Goal: Transaction & Acquisition: Purchase product/service

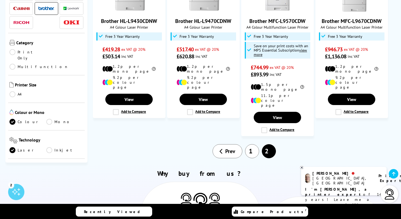
scroll to position [391, 0]
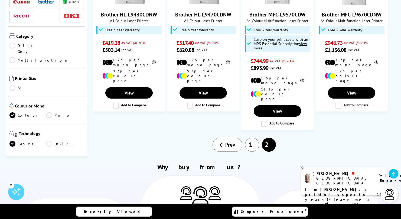
click at [250, 138] on link "1" at bounding box center [252, 145] width 14 height 14
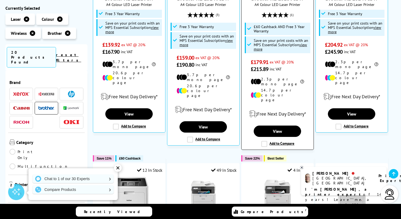
scroll to position [191, 0]
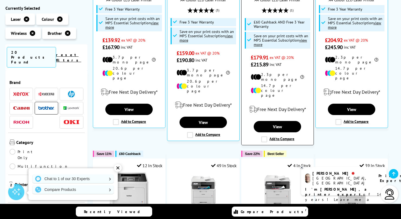
click at [264, 137] on label "Add to Compare" at bounding box center [277, 140] width 33 height 6
click at [0, 0] on input "Add to Compare" at bounding box center [0, 0] width 0 height 0
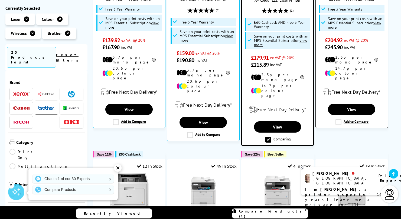
click at [339, 119] on label "Add to Compare" at bounding box center [351, 122] width 33 height 6
click at [0, 0] on input "Add to Compare" at bounding box center [0, 0] width 0 height 0
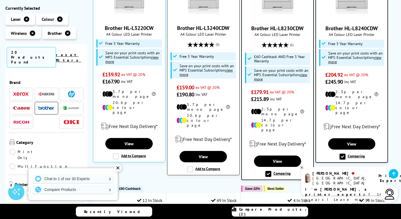
scroll to position [157, 0]
click at [189, 167] on label "Add to Compare" at bounding box center [203, 170] width 33 height 6
click at [0, 0] on input "Add to Compare" at bounding box center [0, 0] width 0 height 0
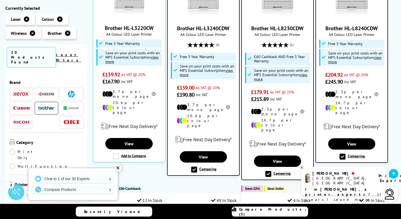
click at [258, 210] on span "Compare Products (3)" at bounding box center [273, 212] width 69 height 10
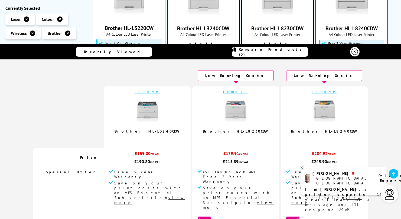
scroll to position [0, 0]
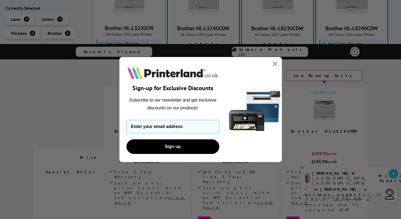
click at [275, 62] on circle "Close dialog" at bounding box center [274, 64] width 9 height 9
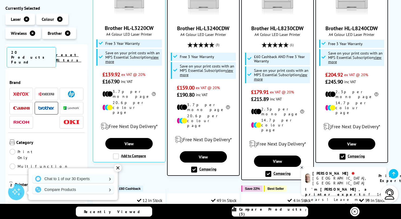
click at [268, 213] on span "Compare Products (3)" at bounding box center [273, 212] width 69 height 10
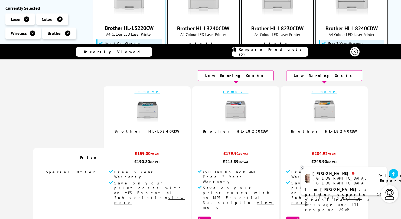
click at [353, 53] on icon at bounding box center [354, 52] width 6 height 6
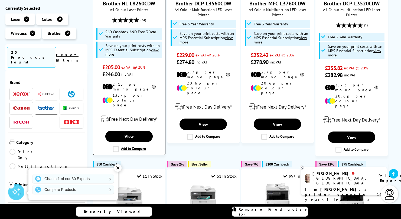
scroll to position [416, 0]
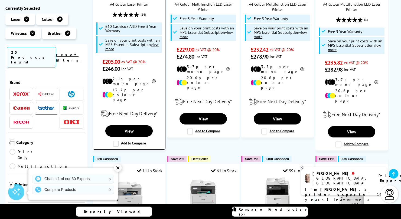
click at [116, 141] on label "Add to Compare" at bounding box center [129, 144] width 33 height 6
click at [0, 0] on input "Add to Compare" at bounding box center [0, 0] width 0 height 0
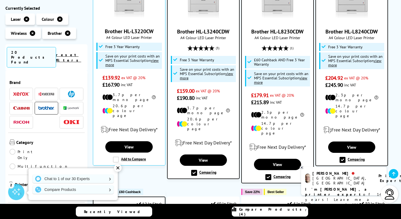
scroll to position [214, 0]
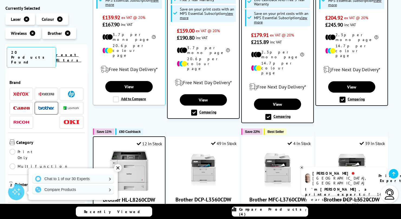
click at [194, 110] on label "Comparing" at bounding box center [203, 113] width 25 height 6
click at [0, 0] on input "Comparing" at bounding box center [0, 0] width 0 height 0
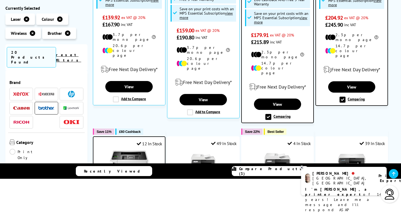
click at [268, 114] on label "Comparing" at bounding box center [277, 117] width 25 height 6
click at [0, 0] on input "Comparing" at bounding box center [0, 0] width 0 height 0
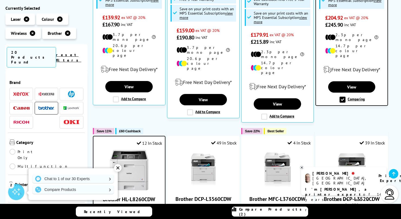
click at [271, 211] on span "Compare Products (2)" at bounding box center [273, 212] width 69 height 10
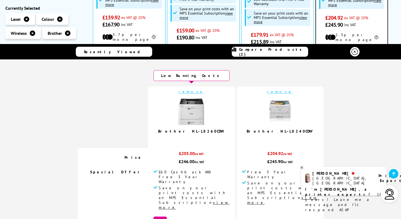
scroll to position [0, 0]
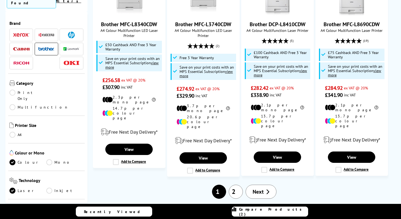
scroll to position [612, 0]
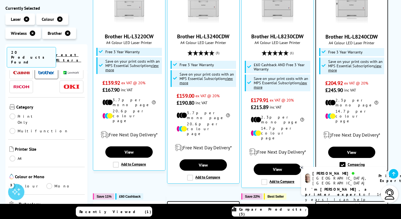
scroll to position [26, 0]
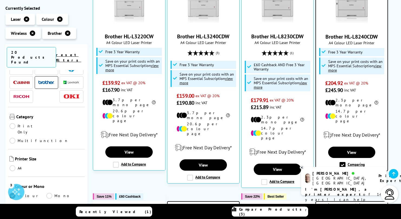
click at [48, 138] on link "Multifunction" at bounding box center [38, 141] width 59 height 6
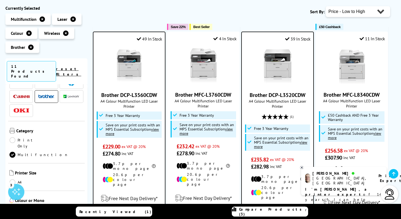
scroll to position [91, 0]
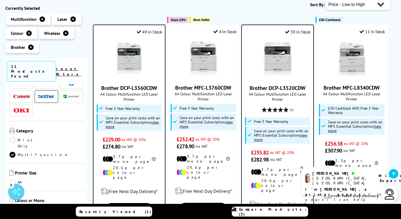
click at [276, 61] on img at bounding box center [277, 59] width 41 height 41
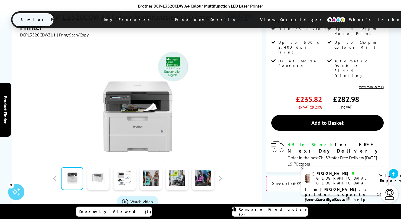
scroll to position [122, 0]
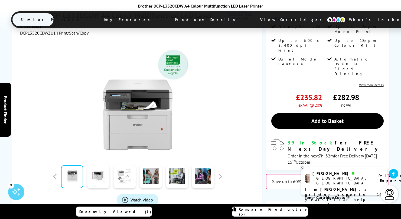
click at [120, 166] on link at bounding box center [124, 177] width 22 height 23
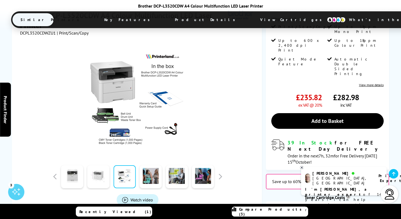
click at [102, 166] on link at bounding box center [98, 177] width 22 height 23
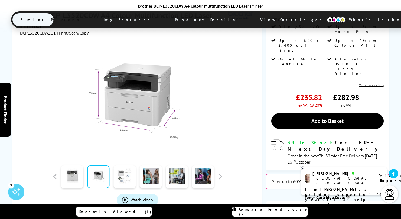
click at [130, 166] on link at bounding box center [124, 177] width 22 height 23
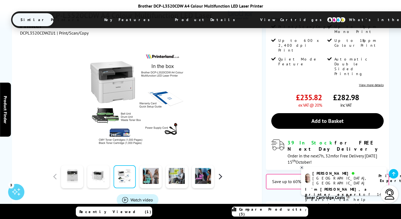
click at [221, 173] on button "button" at bounding box center [220, 177] width 8 height 8
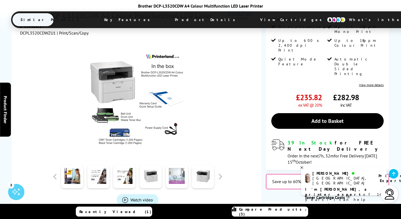
click at [174, 166] on link at bounding box center [177, 177] width 22 height 23
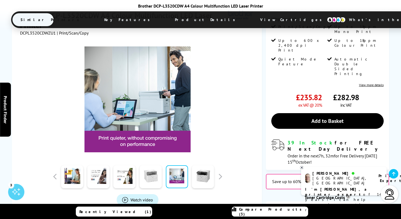
click at [153, 166] on link at bounding box center [151, 177] width 22 height 23
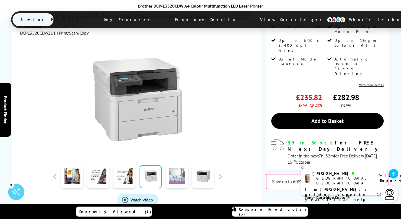
click at [178, 166] on link at bounding box center [177, 177] width 22 height 23
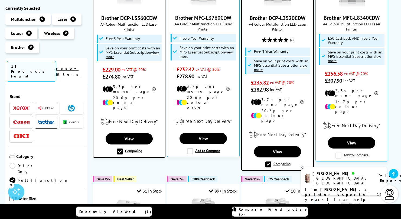
scroll to position [170, 0]
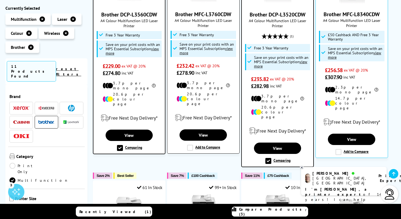
click at [190, 145] on label "Add to Compare" at bounding box center [203, 148] width 33 height 6
click at [0, 0] on input "Add to Compare" at bounding box center [0, 0] width 0 height 0
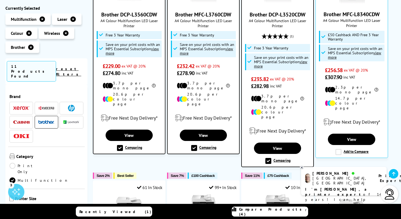
click at [273, 212] on span "Compare Products (4)" at bounding box center [273, 212] width 69 height 10
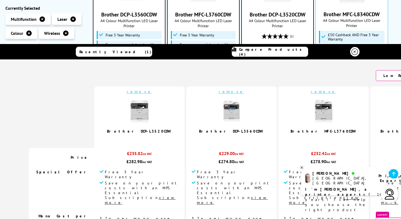
scroll to position [0, 0]
click at [218, 115] on img at bounding box center [231, 111] width 27 height 27
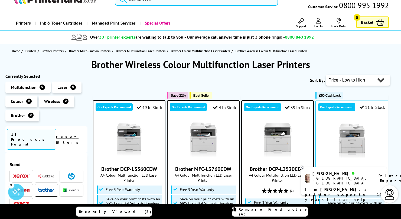
scroll to position [27, 0]
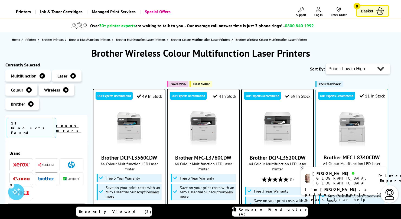
click at [302, 167] on icon at bounding box center [302, 168] width 4 height 4
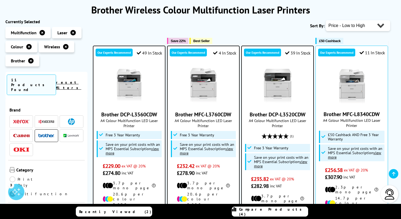
scroll to position [71, 0]
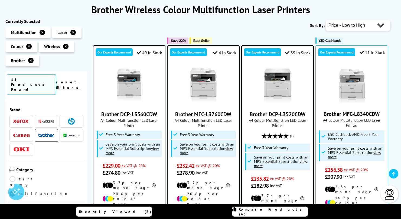
click at [213, 87] on img at bounding box center [203, 85] width 41 height 41
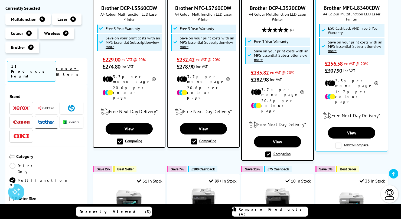
scroll to position [212, 0]
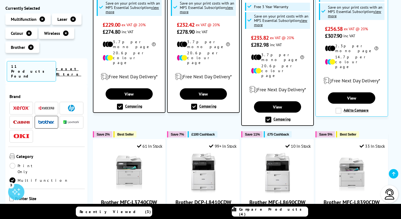
click at [269, 117] on label "Comparing" at bounding box center [277, 120] width 25 height 6
click at [0, 0] on input "Comparing" at bounding box center [0, 0] width 0 height 0
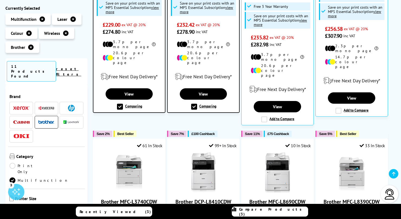
click at [265, 213] on span "Compare Products (3)" at bounding box center [273, 212] width 69 height 10
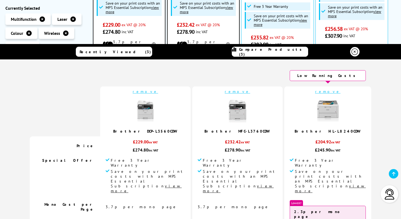
scroll to position [0, 0]
click at [159, 116] on img at bounding box center [145, 111] width 27 height 27
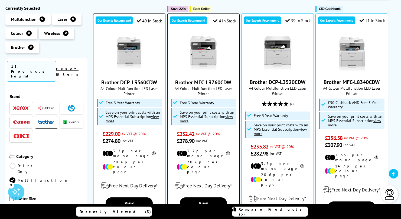
scroll to position [104, 0]
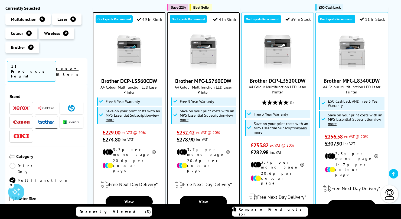
click at [129, 51] on img at bounding box center [129, 52] width 41 height 41
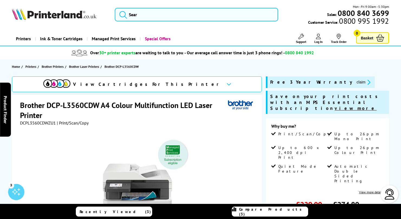
click at [264, 209] on link "Compare Products (3)" at bounding box center [270, 212] width 76 height 10
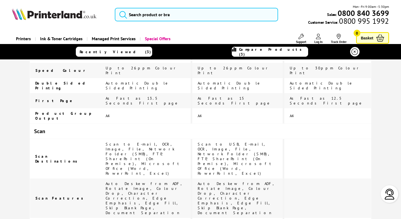
scroll to position [335, 0]
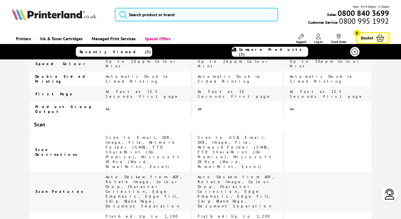
click at [256, 175] on span "Auto Deskew from ADF, Rotate Image, Colour Drop, Character Correction, Edge Emp…" at bounding box center [235, 192] width 77 height 34
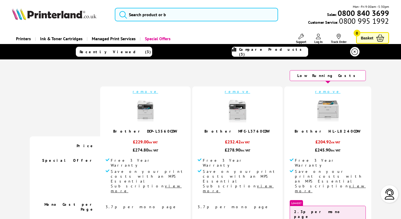
scroll to position [0, 0]
click at [159, 116] on img at bounding box center [145, 111] width 27 height 27
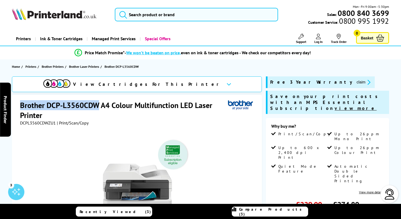
drag, startPoint x: 98, startPoint y: 105, endPoint x: 18, endPoint y: 108, distance: 80.7
click at [18, 108] on div "Brother DCP-L3560CDW A4 Colour Multifunction LED Laser Printer DCPL3560CDWZU1 |…" at bounding box center [137, 216] width 250 height 242
copy h1 "Brother DCP-L3560CDW"
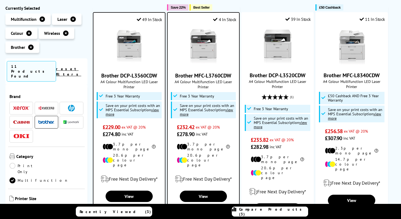
scroll to position [104, 0]
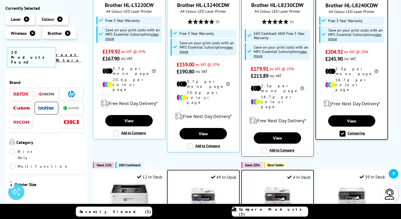
scroll to position [182, 0]
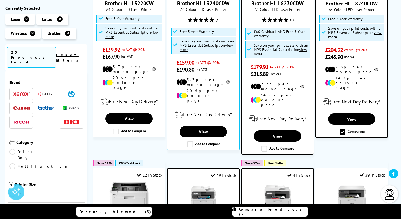
click at [265, 146] on label "Add to Compare" at bounding box center [277, 149] width 33 height 6
click at [0, 0] on input "Add to Compare" at bounding box center [0, 0] width 0 height 0
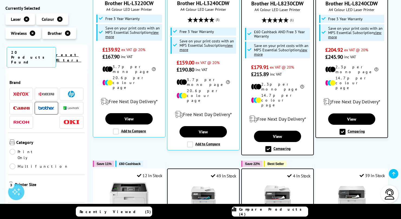
click at [280, 212] on span "Compare Products (4)" at bounding box center [273, 212] width 69 height 10
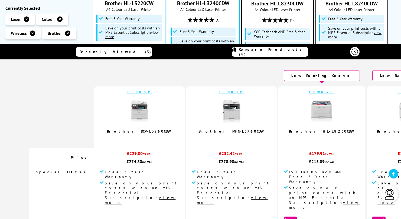
click at [140, 93] on link "remove" at bounding box center [139, 91] width 25 height 5
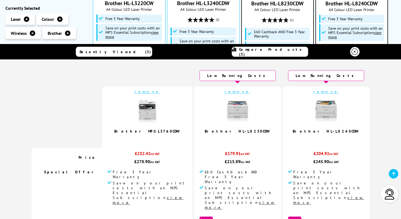
click at [194, 92] on td at bounding box center [193, 118] width 2 height 62
click at [160, 92] on link "remove" at bounding box center [146, 91] width 25 height 5
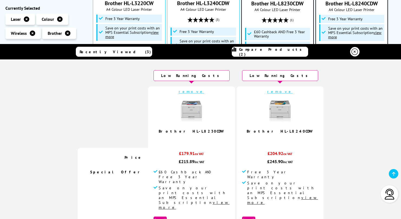
scroll to position [0, 0]
click at [272, 111] on img at bounding box center [279, 111] width 27 height 27
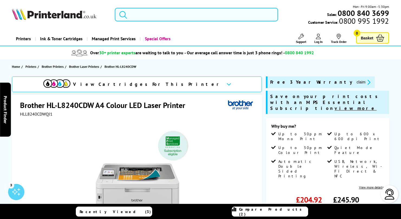
click at [174, 16] on input "search" at bounding box center [196, 15] width 163 height 14
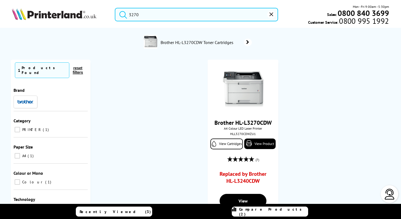
type input "3270"
click at [147, 41] on img at bounding box center [151, 42] width 14 height 14
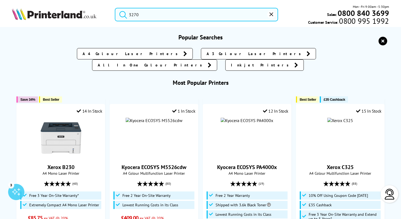
click at [142, 15] on input "3270" at bounding box center [196, 15] width 163 height 14
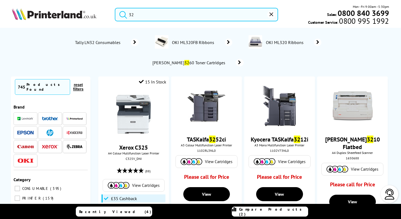
type input "3"
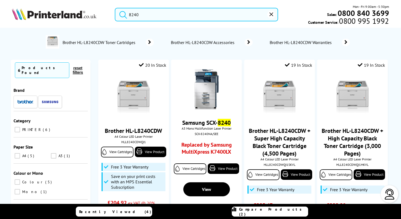
type input "8240"
click at [122, 14] on button "submit" at bounding box center [122, 14] width 14 height 12
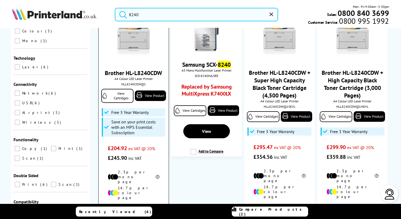
scroll to position [59, 0]
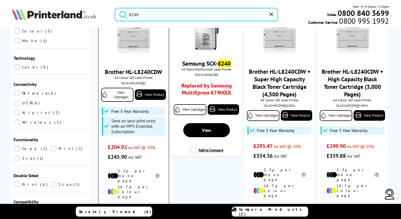
click at [132, 54] on img at bounding box center [133, 38] width 41 height 41
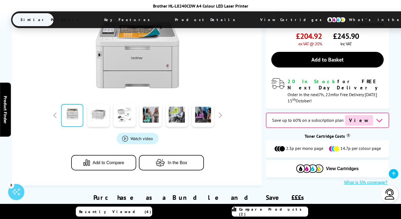
scroll to position [81, 0]
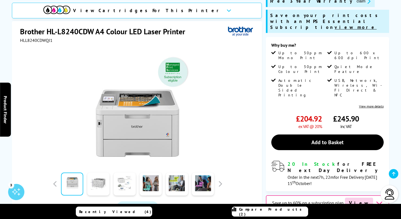
click at [123, 178] on link at bounding box center [124, 184] width 22 height 23
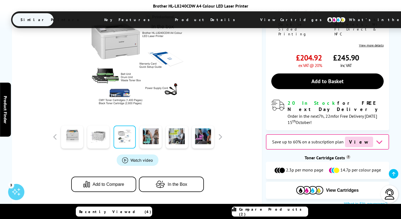
scroll to position [147, 0]
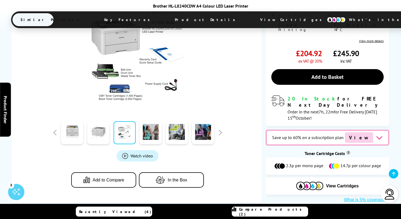
click at [120, 178] on span "Add to Compare" at bounding box center [109, 180] width 32 height 5
click at [268, 210] on span "Compare Products (2)" at bounding box center [273, 212] width 69 height 10
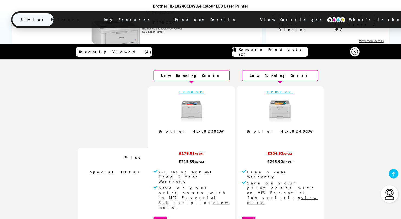
scroll to position [0, 0]
click at [267, 110] on img at bounding box center [279, 111] width 27 height 27
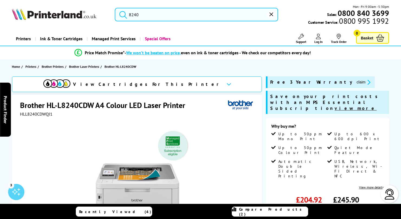
click at [253, 212] on div "Compare Products (2)" at bounding box center [270, 212] width 76 height 10
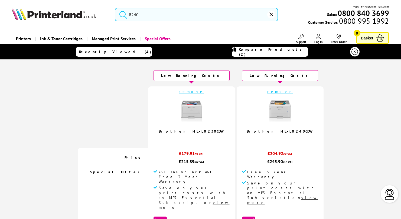
click at [270, 114] on img at bounding box center [279, 111] width 27 height 27
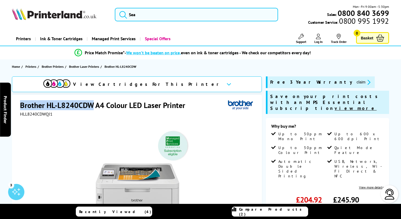
drag, startPoint x: 94, startPoint y: 104, endPoint x: 20, endPoint y: 106, distance: 73.9
click at [20, 106] on h1 "Brother HL-L8240CDW A4 Colour LED Laser Printer" at bounding box center [105, 105] width 170 height 10
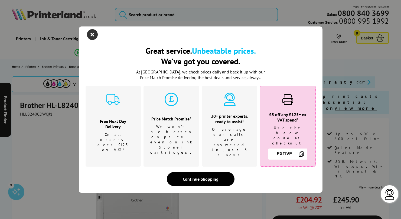
click at [91, 40] on icon "close modal" at bounding box center [92, 34] width 11 height 11
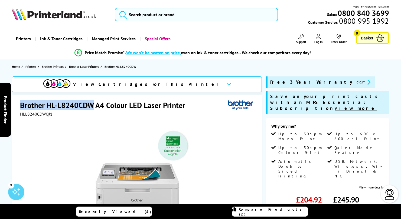
drag, startPoint x: 94, startPoint y: 105, endPoint x: 16, endPoint y: 104, distance: 77.4
click at [16, 104] on div "Brother HL-L8240CDW A4 Colour LED Laser Printer HLL8240CDWQJ1 Watch video Add t…" at bounding box center [137, 211] width 250 height 233
copy h1 "Brother HL-L8240CDW"
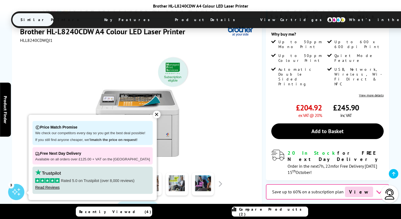
scroll to position [94, 0]
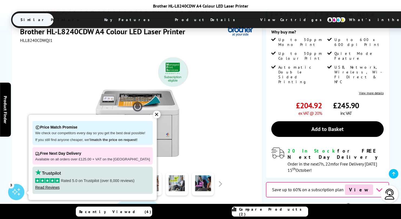
click at [153, 118] on div "✕" at bounding box center [157, 115] width 8 height 8
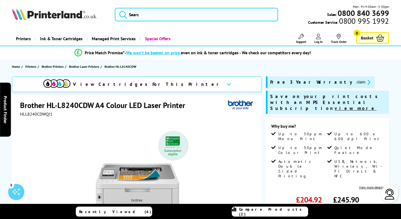
scroll to position [64, 0]
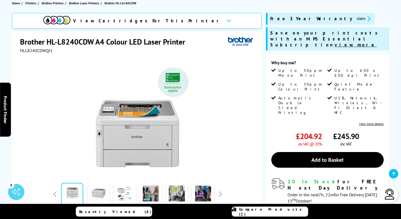
click at [269, 213] on span "Compare Products (2)" at bounding box center [273, 212] width 69 height 10
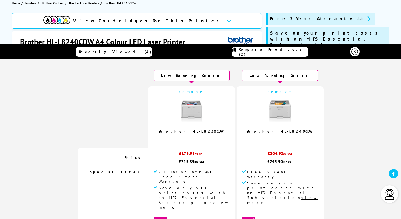
scroll to position [0, 0]
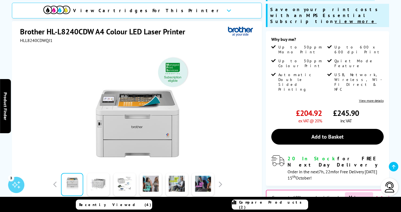
scroll to position [91, 0]
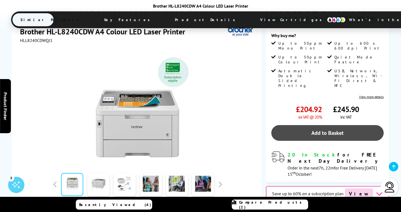
click at [335, 125] on link "Add to Basket" at bounding box center [327, 133] width 112 height 16
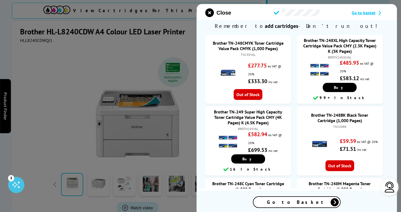
click at [298, 202] on span "Go to Basket" at bounding box center [297, 202] width 60 height 6
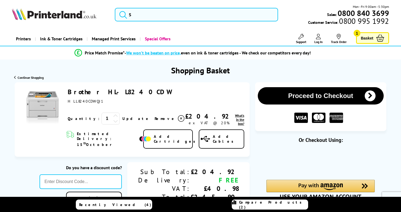
click at [367, 37] on span "Basket" at bounding box center [367, 37] width 12 height 7
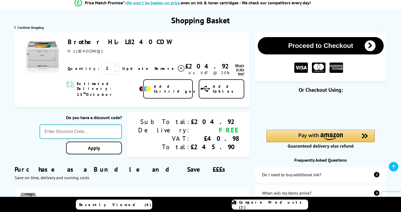
scroll to position [51, 0]
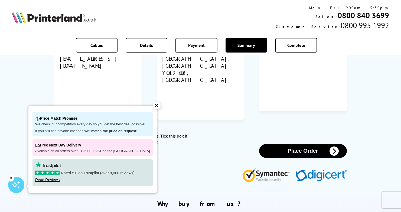
scroll to position [247, 0]
click at [301, 144] on button "Place Order" at bounding box center [303, 151] width 88 height 14
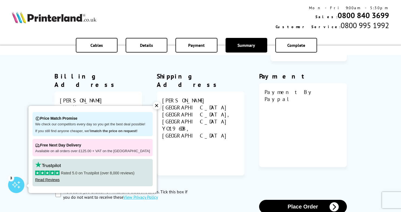
scroll to position [30, 0]
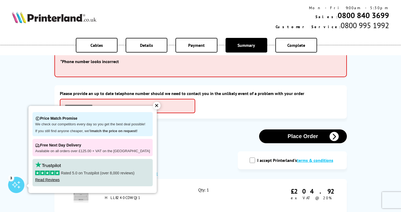
click at [212, 140] on div "Place Order" at bounding box center [200, 136] width 292 height 14
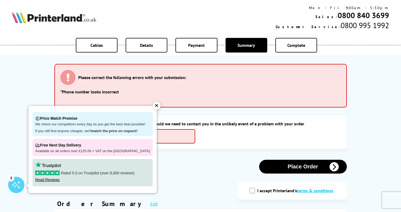
scroll to position [0, 0]
click at [202, 127] on div "Please provide an up to date telephone number should we need to contact you in …" at bounding box center [200, 132] width 281 height 22
click at [153, 107] on div "✕" at bounding box center [157, 106] width 8 height 8
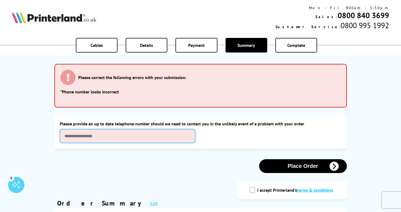
click at [106, 138] on input "text" at bounding box center [127, 136] width 135 height 14
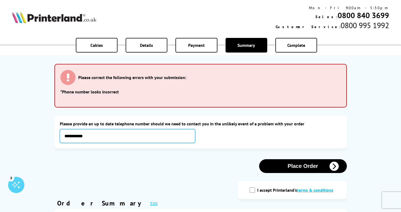
type input "**********"
click at [254, 190] on input "I accept Printerland's terms & conditions" at bounding box center [251, 189] width 5 height 5
checkbox input "true"
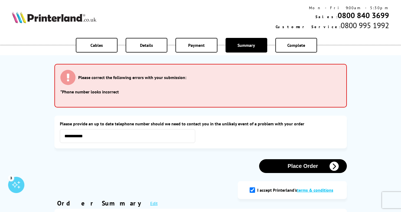
click at [304, 166] on button "Place Order" at bounding box center [303, 166] width 88 height 14
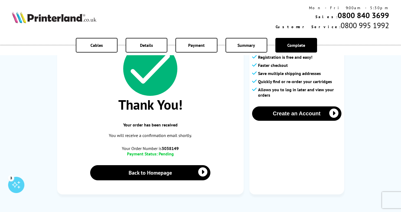
scroll to position [45, 0]
